Goal: Information Seeking & Learning: Learn about a topic

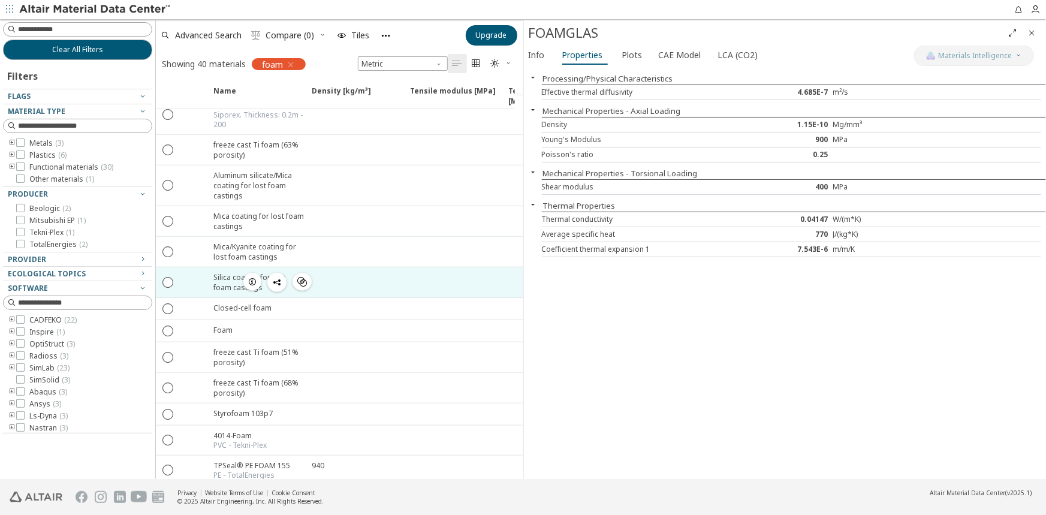
scroll to position [654, 0]
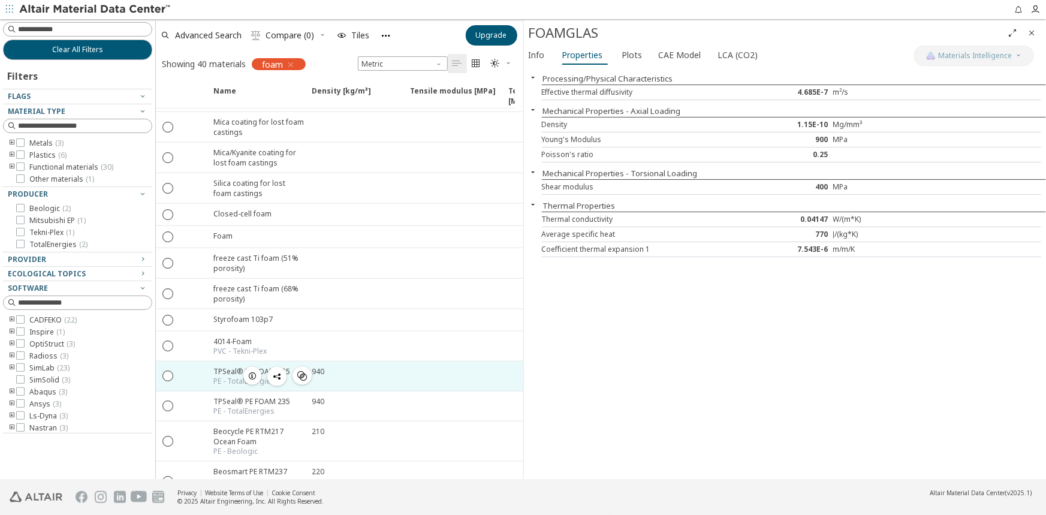
click at [227, 377] on div "PE - TotalEnergies" at bounding box center [251, 382] width 77 height 10
click at [252, 371] on icon "button" at bounding box center [253, 376] width 10 height 10
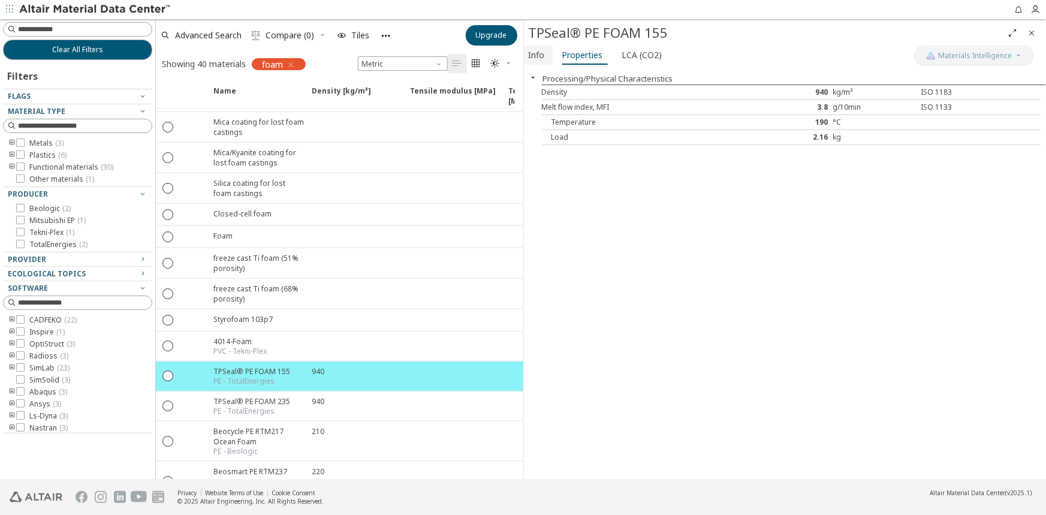
click at [536, 62] on span "Info" at bounding box center [537, 55] width 16 height 19
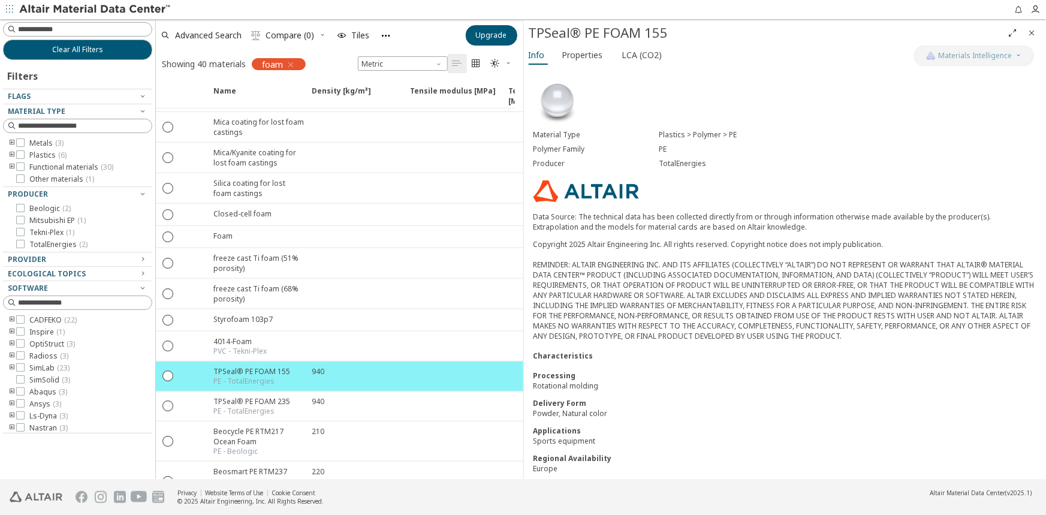
click at [295, 60] on icon "button" at bounding box center [291, 65] width 10 height 10
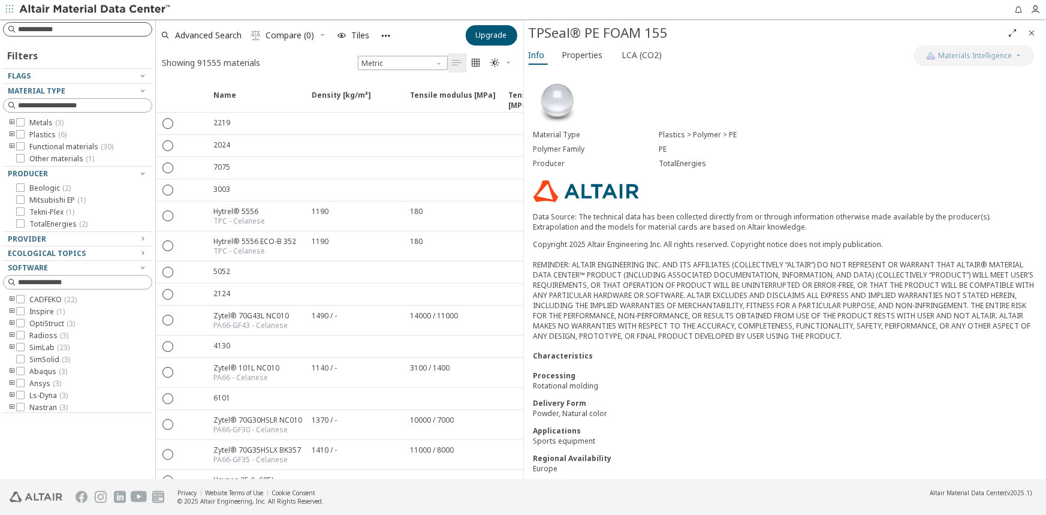
click at [41, 28] on input at bounding box center [85, 29] width 134 height 12
type input "******"
